Goal: Transaction & Acquisition: Purchase product/service

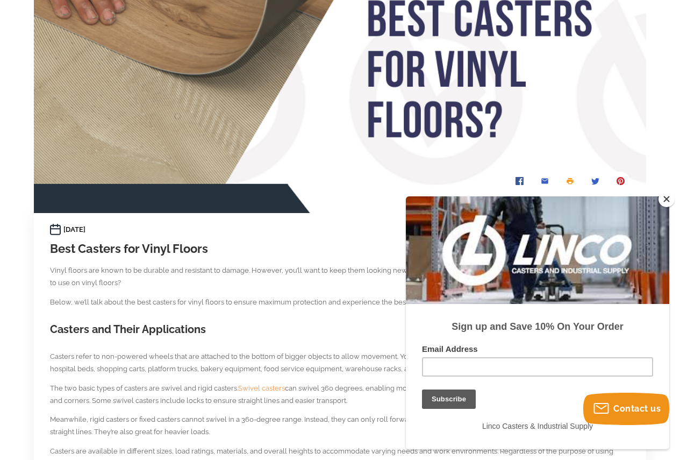
click at [669, 200] on button "Close" at bounding box center [666, 199] width 16 height 16
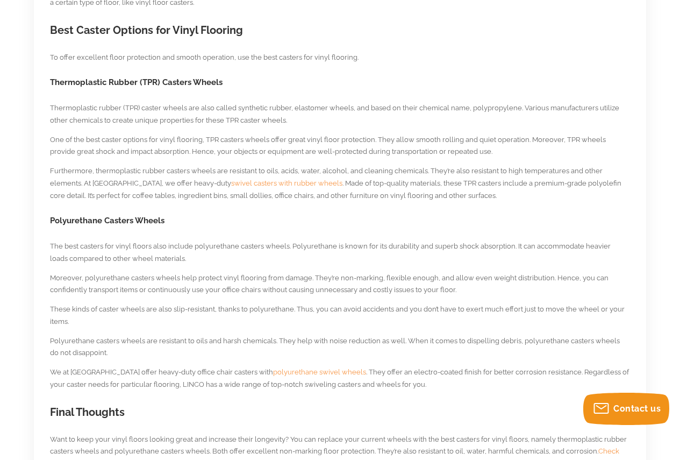
scroll to position [699, 0]
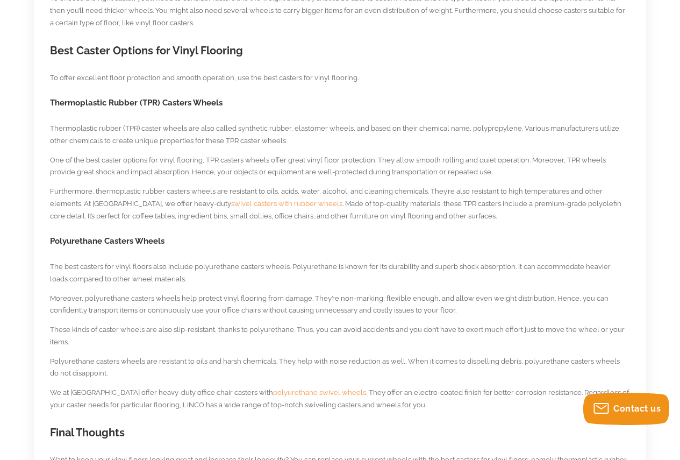
click at [231, 204] on span "swivel casters with rubber wheels" at bounding box center [286, 203] width 111 height 8
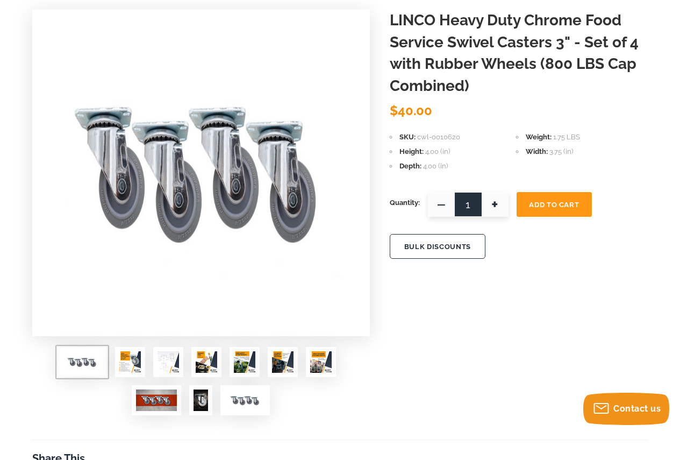
scroll to position [161, 0]
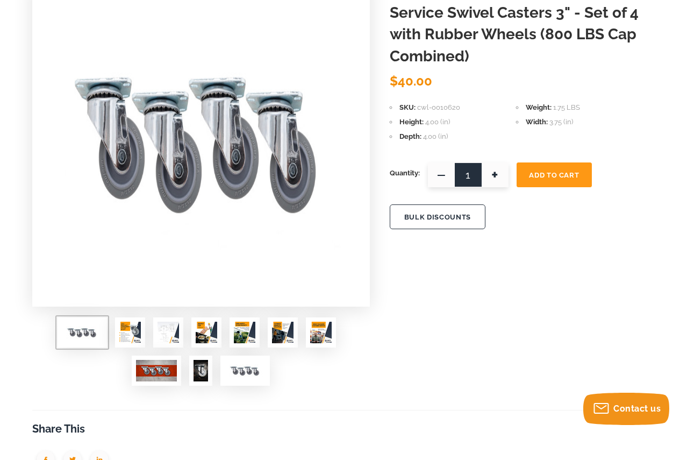
click at [130, 334] on img at bounding box center [130, 332] width 22 height 22
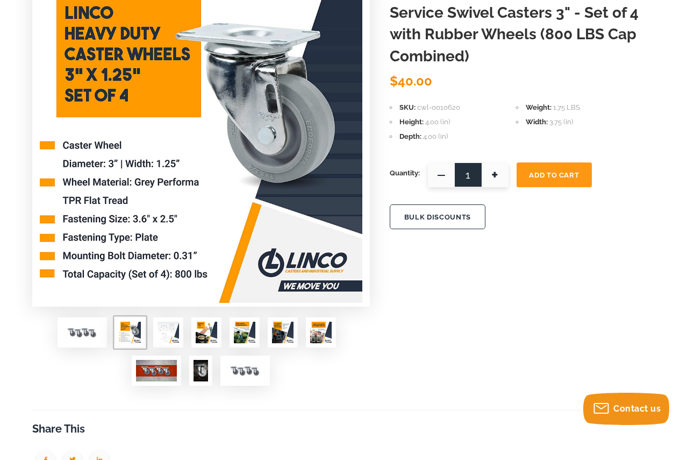
click at [176, 338] on img at bounding box center [169, 332] width 22 height 22
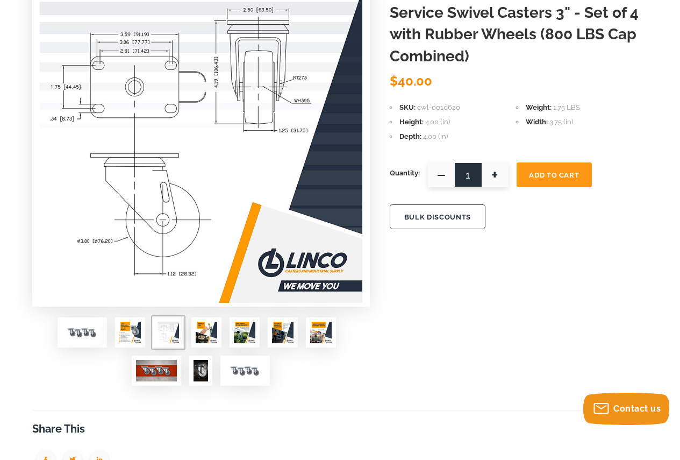
click at [217, 330] on img at bounding box center [207, 332] width 22 height 22
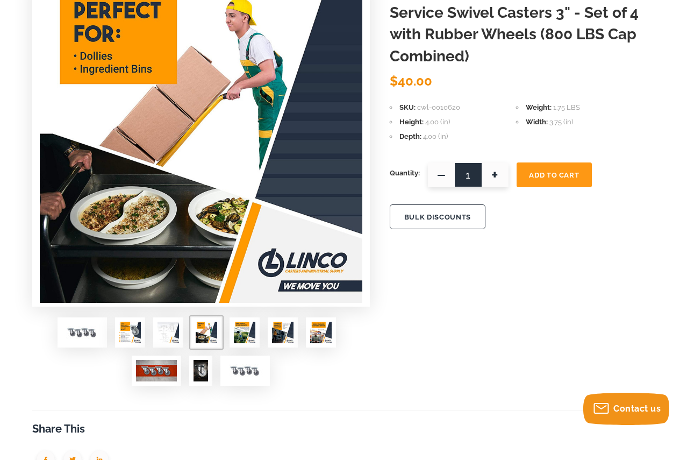
click at [241, 330] on img at bounding box center [245, 332] width 22 height 22
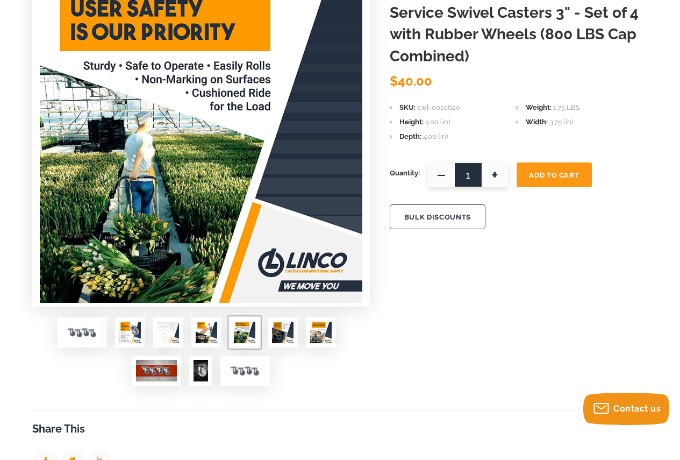
click at [274, 334] on img at bounding box center [283, 332] width 22 height 22
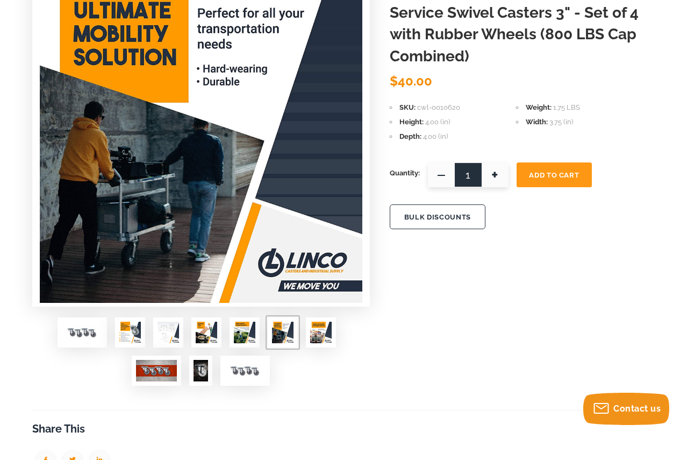
click at [324, 332] on img at bounding box center [321, 332] width 22 height 22
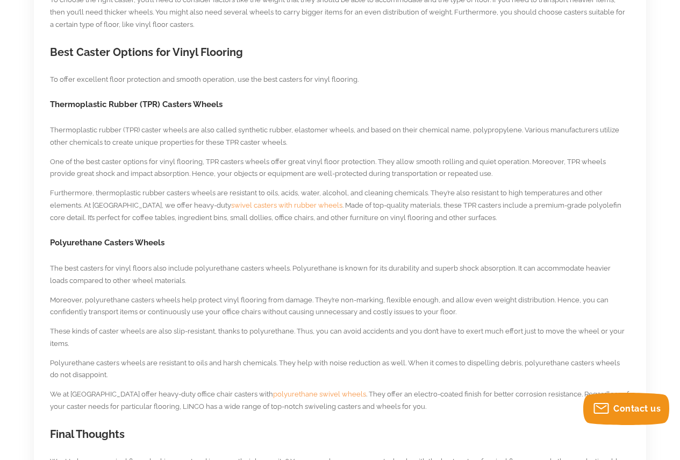
click at [273, 390] on span "polyurethane swivel wheels" at bounding box center [319, 394] width 93 height 8
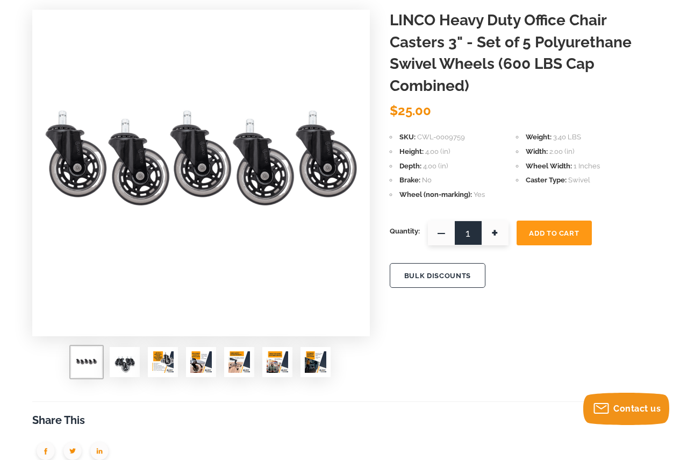
scroll to position [215, 0]
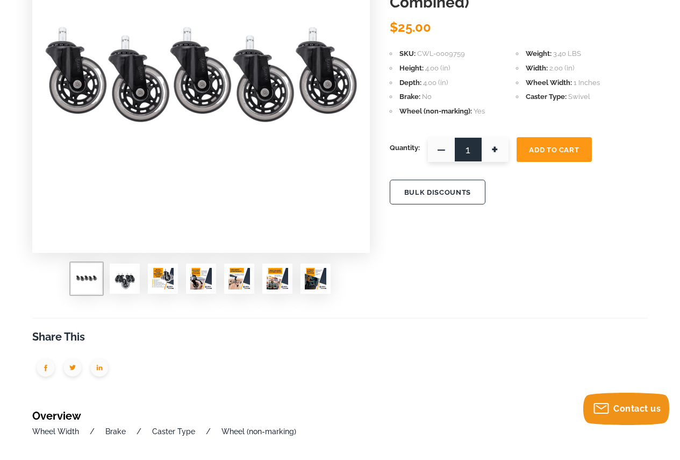
click at [130, 279] on img at bounding box center [125, 279] width 22 height 22
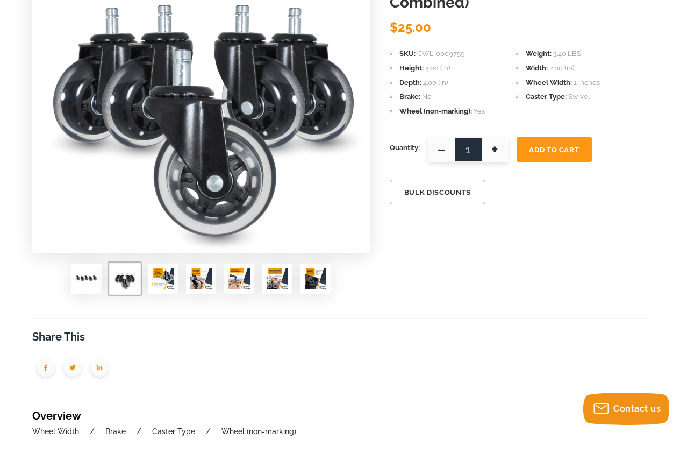
click at [153, 280] on img at bounding box center [163, 279] width 22 height 22
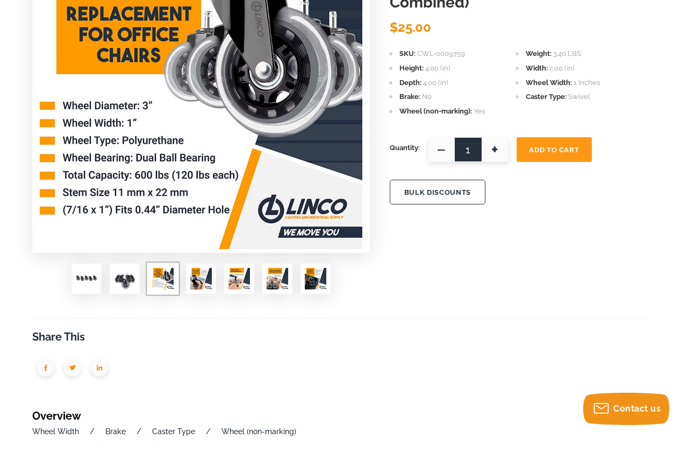
click at [184, 280] on div at bounding box center [201, 282] width 338 height 38
click at [202, 275] on img at bounding box center [201, 279] width 22 height 22
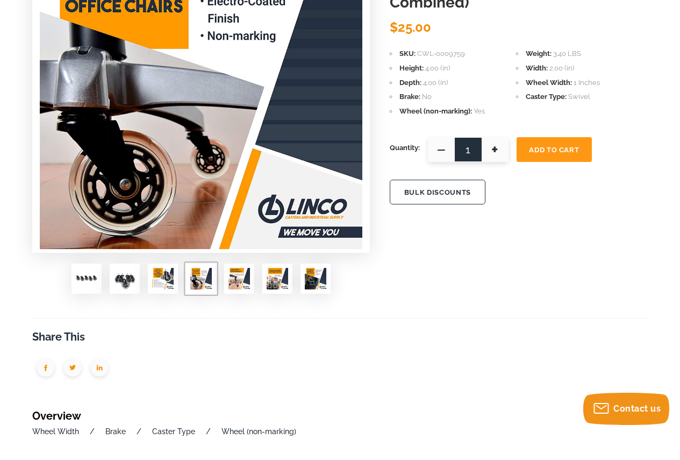
click at [227, 275] on span at bounding box center [239, 278] width 30 height 30
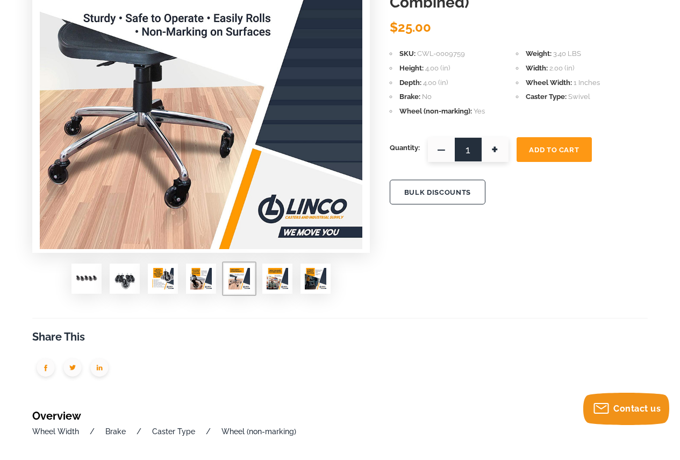
click at [260, 274] on div at bounding box center [201, 282] width 338 height 38
click at [286, 283] on img at bounding box center [278, 279] width 22 height 22
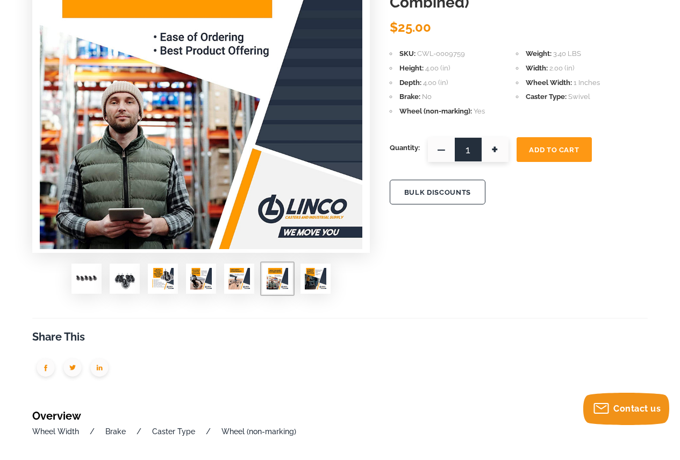
click at [310, 281] on img at bounding box center [316, 279] width 22 height 22
